Goal: Task Accomplishment & Management: Use online tool/utility

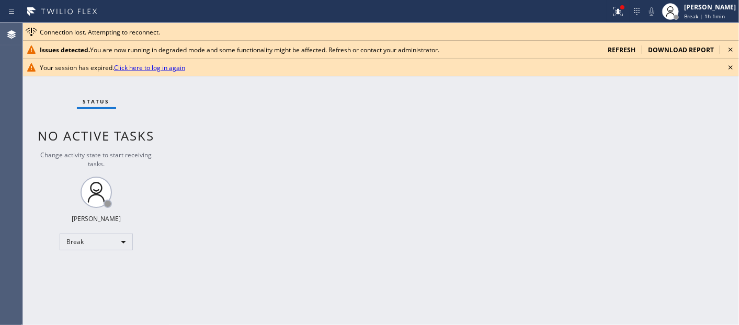
click at [558, 325] on html "Status report Issues detected You are now running in degraded mode and some fun…" at bounding box center [369, 162] width 739 height 325
click at [700, 17] on span "Break | 1h 1min" at bounding box center [704, 16] width 41 height 7
click at [476, 181] on div "Back to Dashboard Change Sender ID Customers Technicians Select a contact Outbo…" at bounding box center [455, 174] width 570 height 302
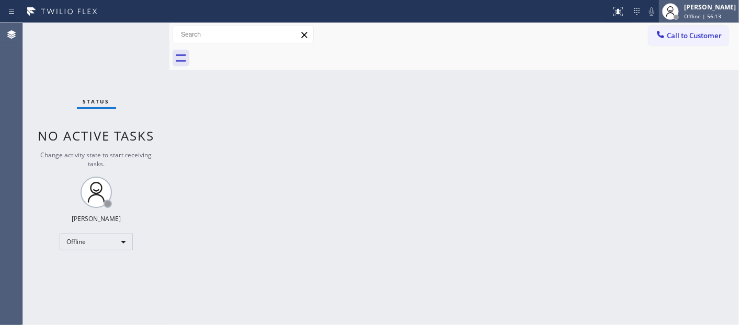
click at [694, 11] on div "Adam Alramadan" at bounding box center [710, 7] width 52 height 9
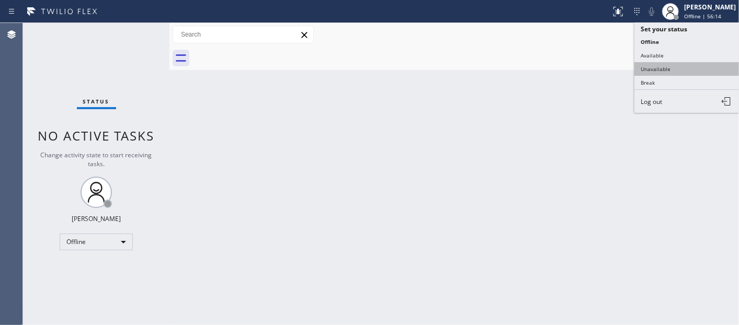
click at [694, 69] on button "Unavailable" at bounding box center [687, 69] width 105 height 14
